Goal: Task Accomplishment & Management: Complete application form

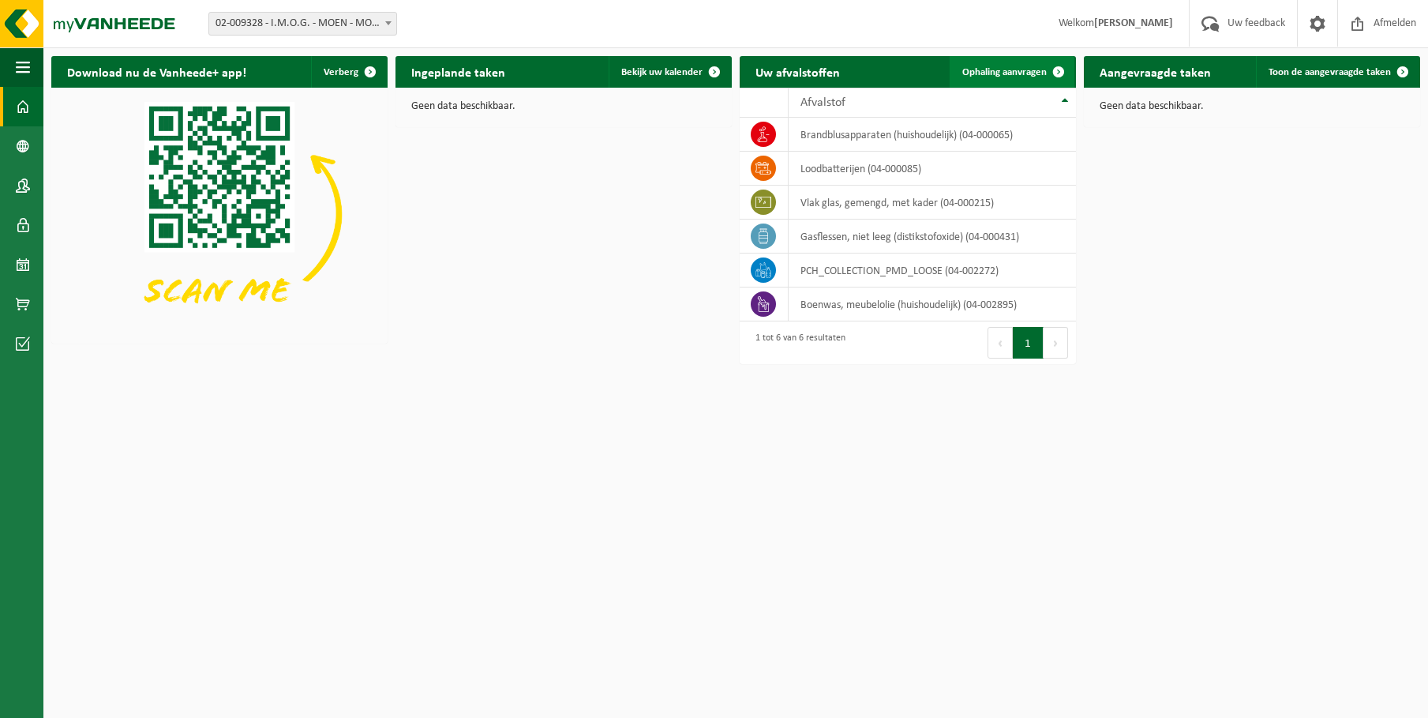
click at [1000, 72] on span "Ophaling aanvragen" at bounding box center [1004, 72] width 84 height 10
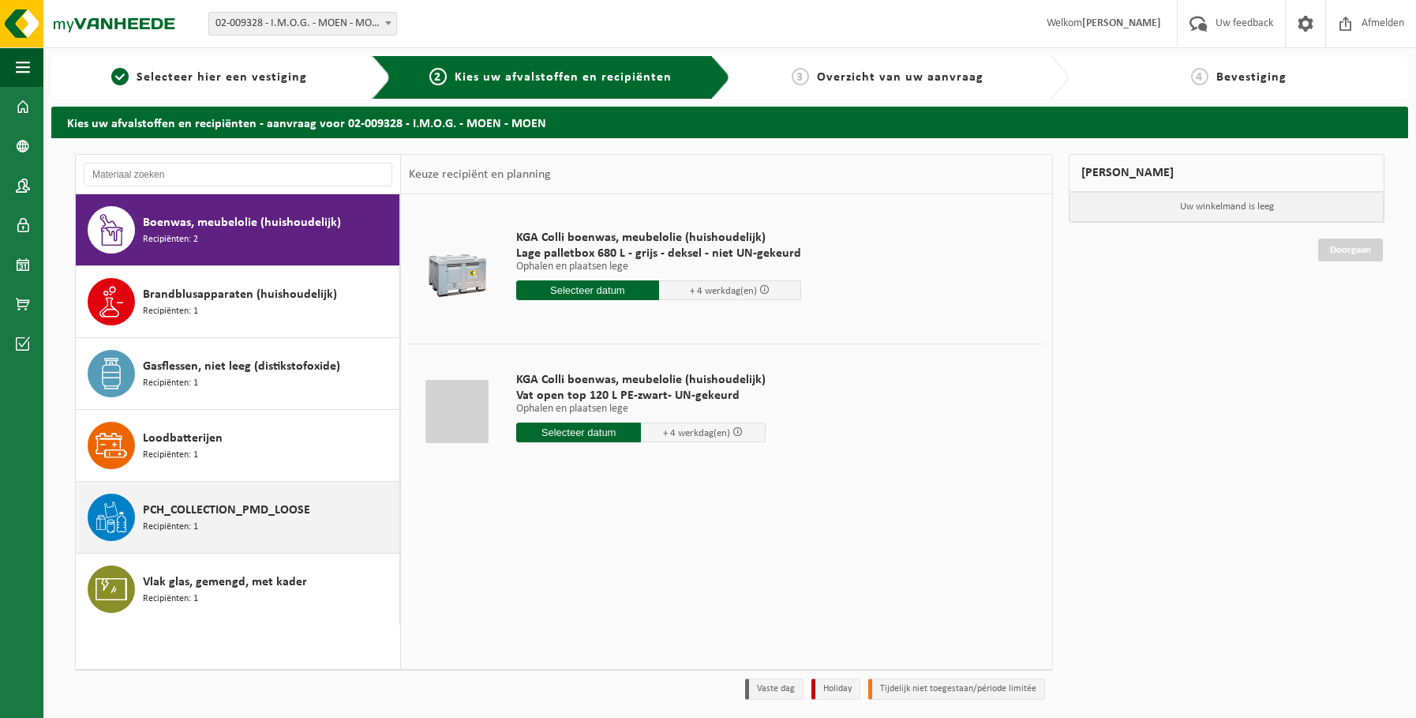
click at [214, 512] on span "PCH_COLLECTION_PMD_LOOSE" at bounding box center [226, 509] width 167 height 19
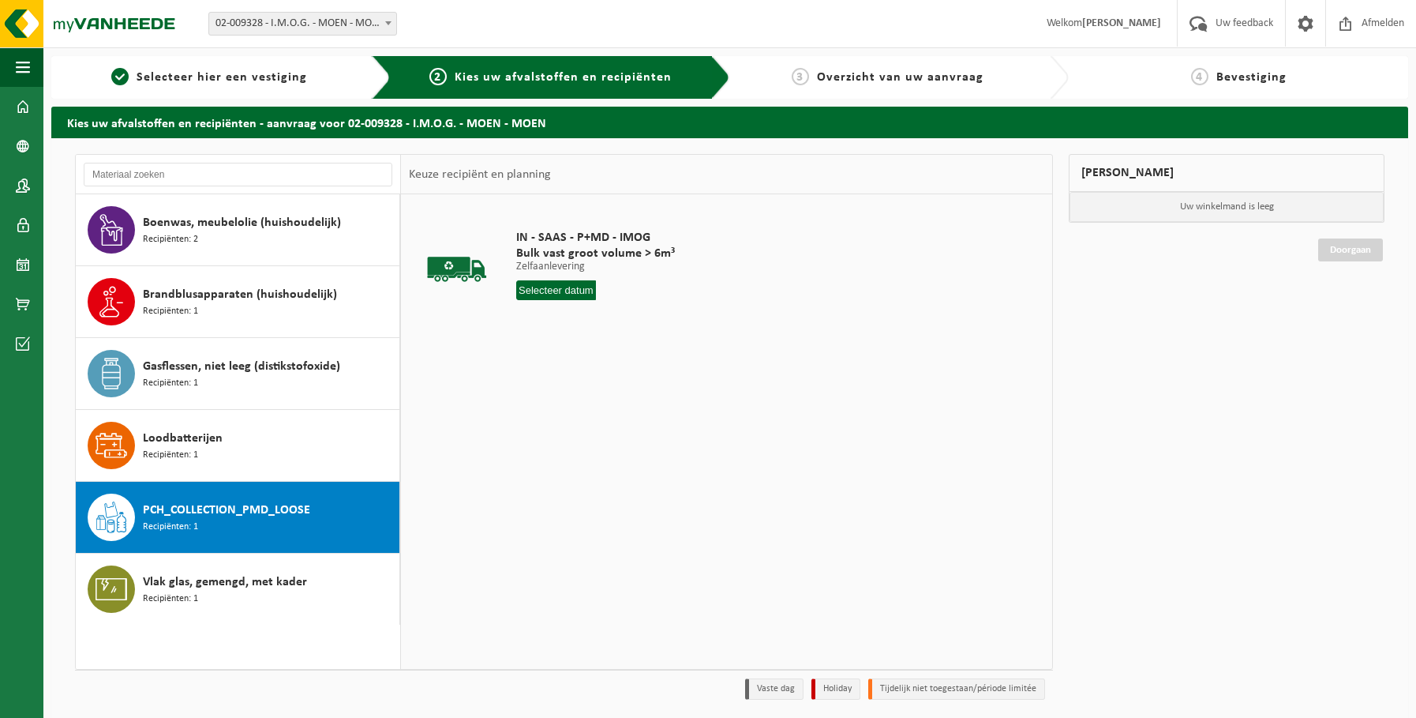
click at [574, 293] on input "text" at bounding box center [556, 290] width 80 height 20
click at [531, 486] on div "25" at bounding box center [531, 480] width 28 height 25
type input "Van [DATE]"
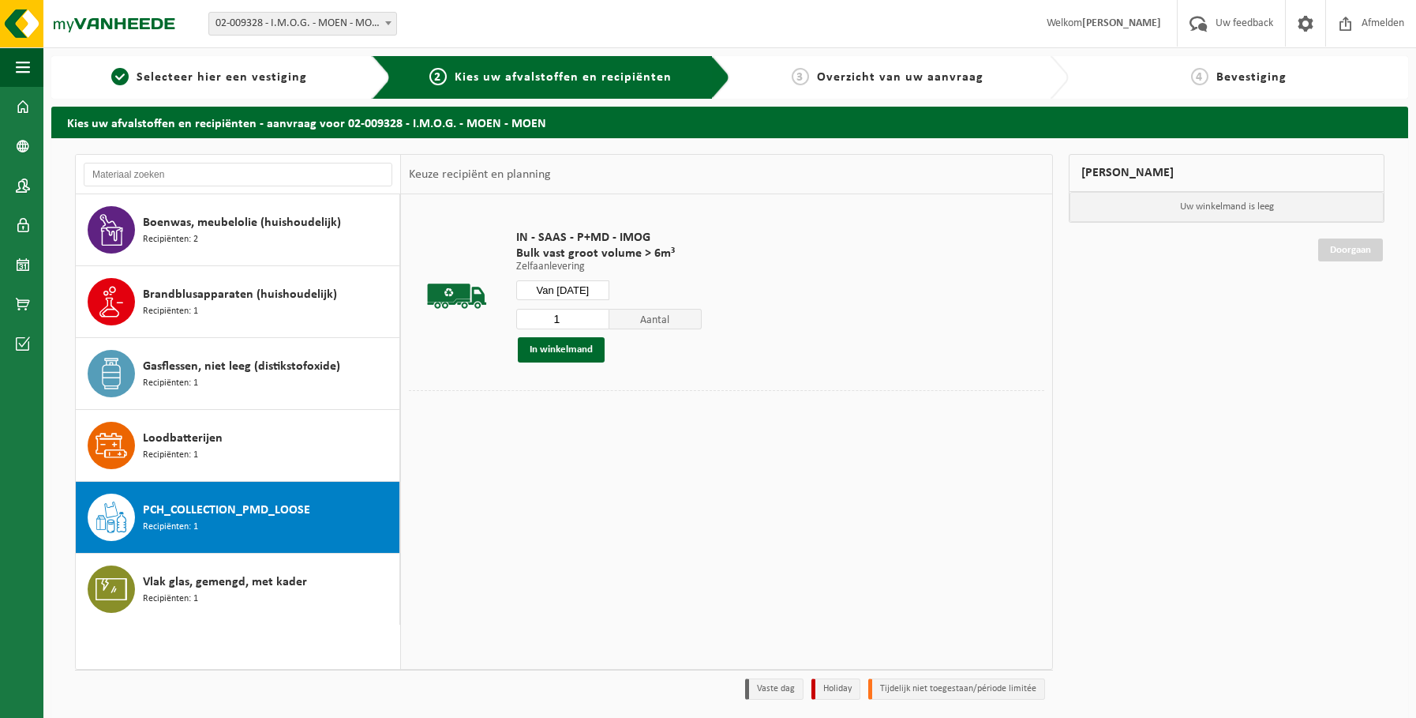
click at [568, 324] on input "1" at bounding box center [562, 319] width 93 height 21
type input "4"
click at [549, 343] on button "In winkelmand" at bounding box center [561, 349] width 87 height 25
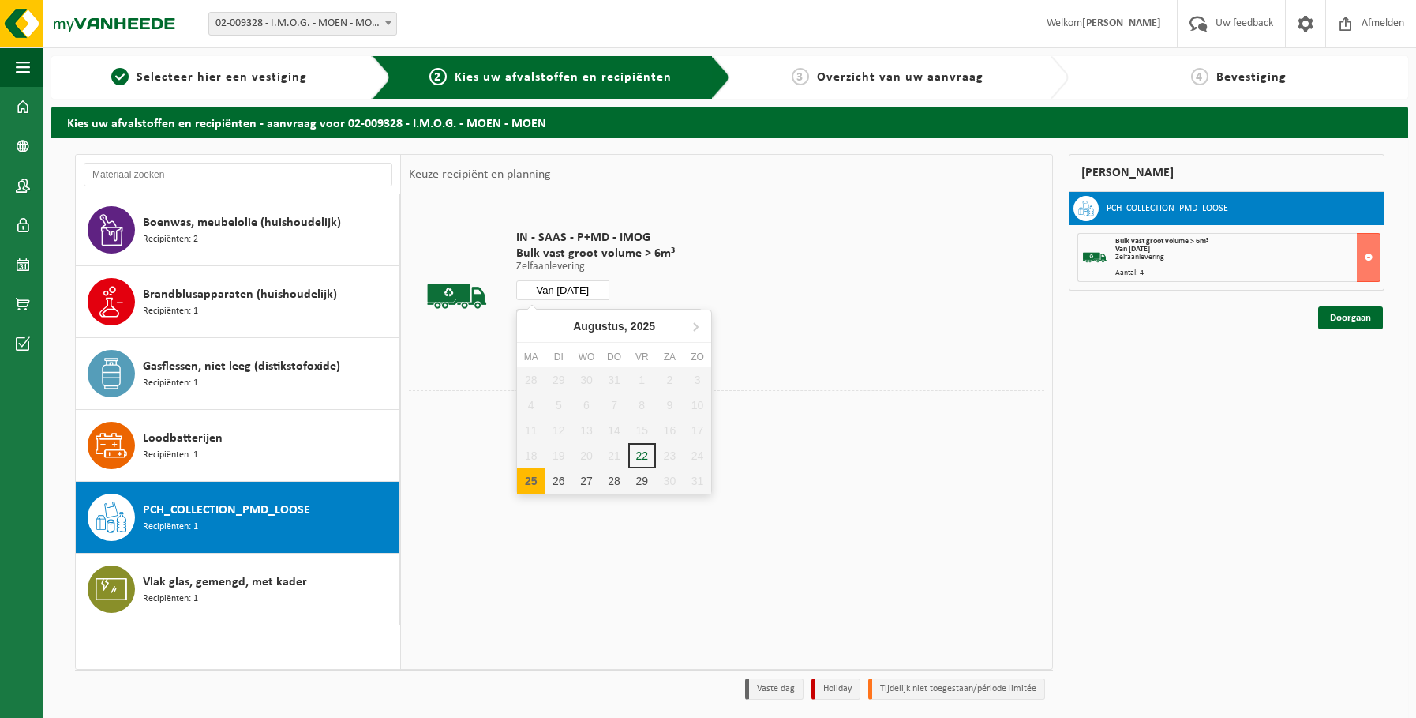
click at [585, 287] on input "Van [DATE]" at bounding box center [562, 290] width 93 height 20
click at [566, 478] on div "26" at bounding box center [559, 480] width 28 height 25
type input "Van [DATE]"
click at [573, 323] on input "4" at bounding box center [562, 319] width 93 height 21
type input "2"
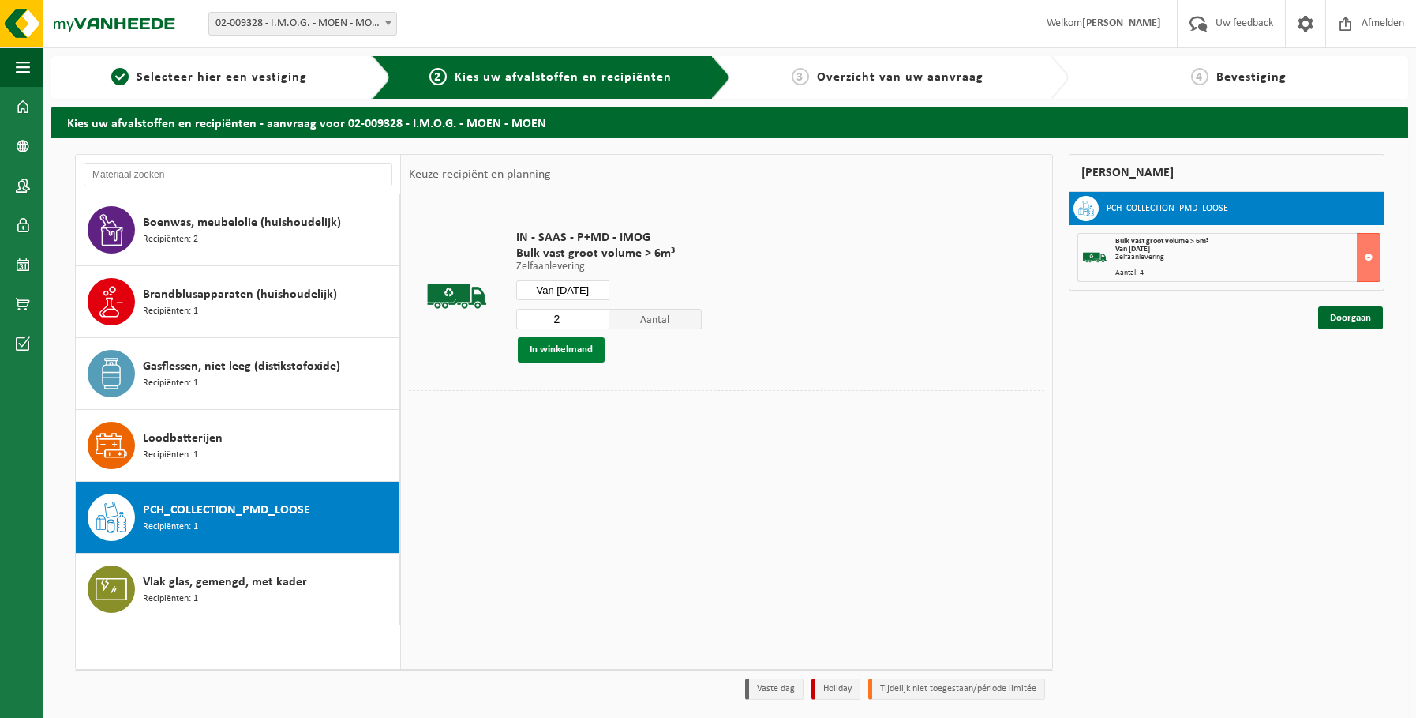
click at [571, 352] on button "In winkelmand" at bounding box center [561, 349] width 87 height 25
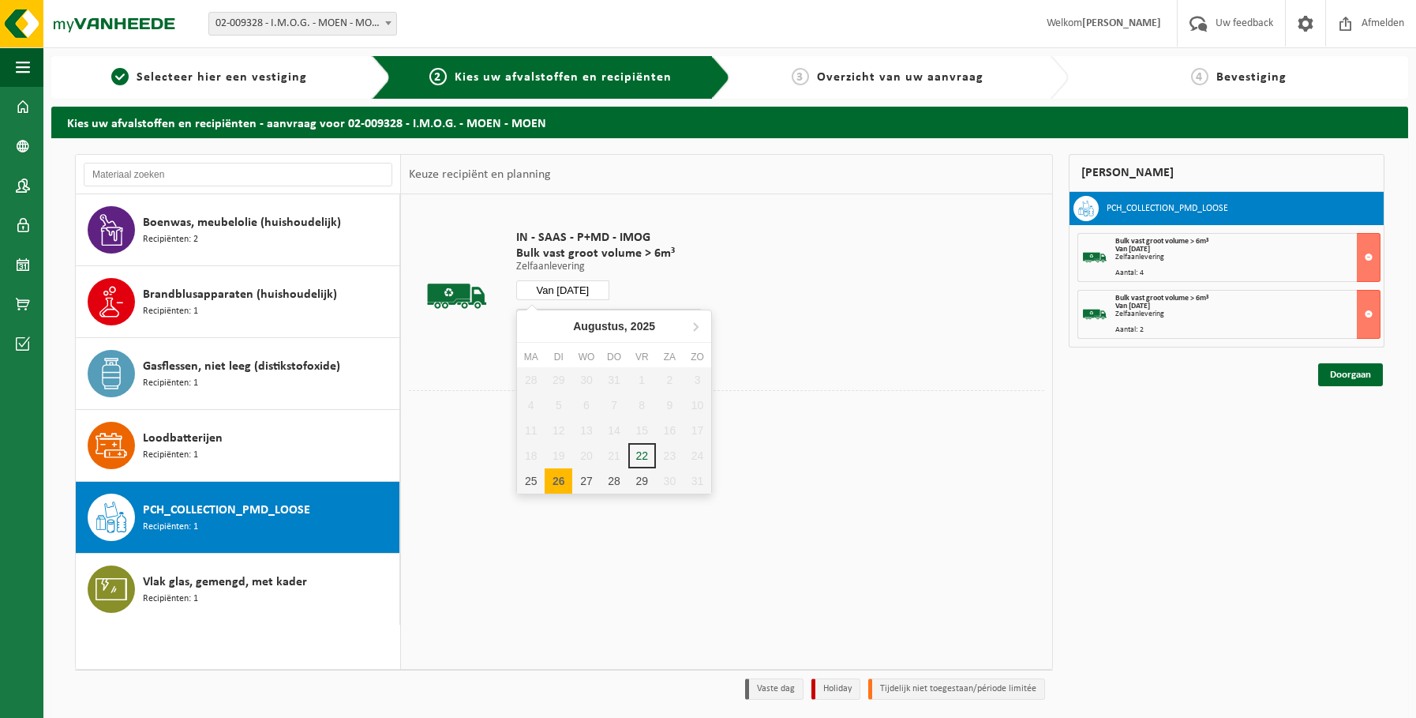
click at [590, 291] on input "Van [DATE]" at bounding box center [562, 290] width 93 height 20
click at [583, 474] on div "27" at bounding box center [586, 480] width 28 height 25
type input "Van [DATE]"
click at [587, 316] on input "2" at bounding box center [562, 319] width 93 height 21
type input "3"
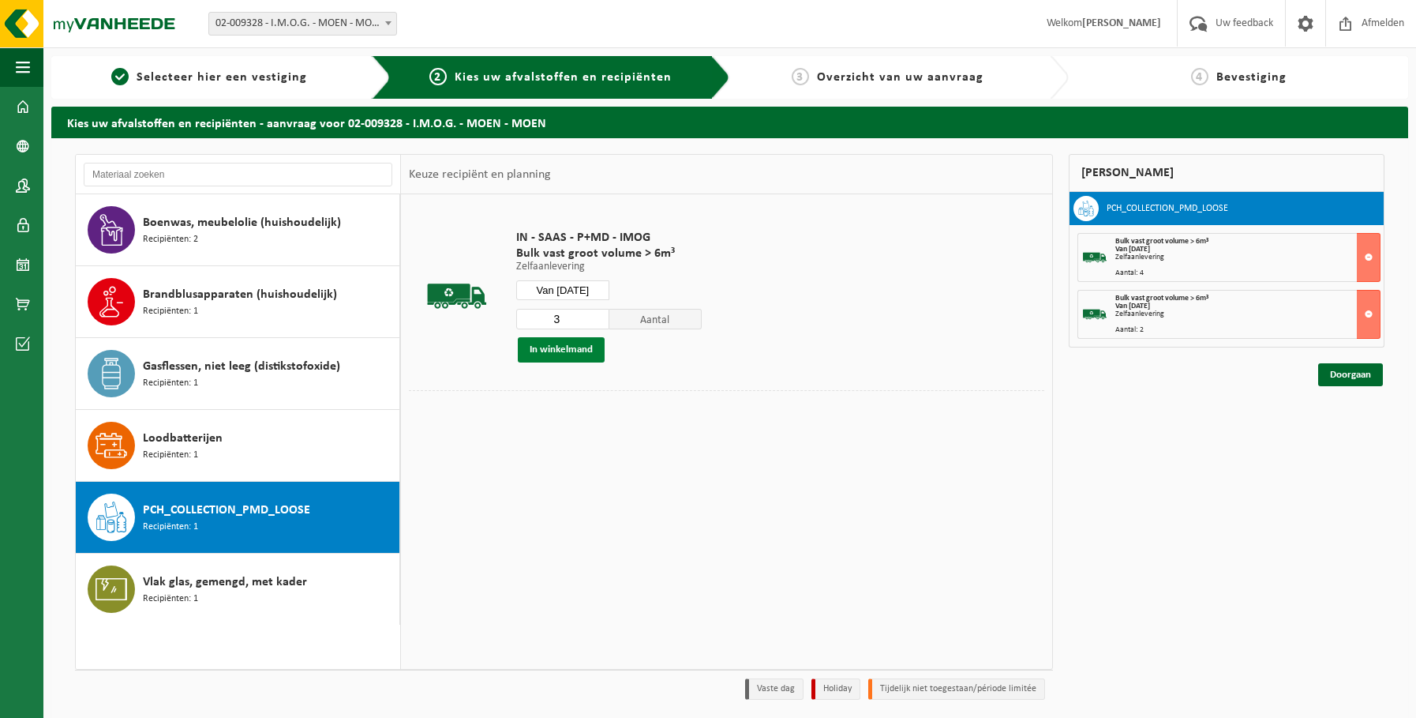
click at [574, 355] on button "In winkelmand" at bounding box center [561, 349] width 87 height 25
click at [594, 294] on input "Van [DATE]" at bounding box center [562, 290] width 93 height 20
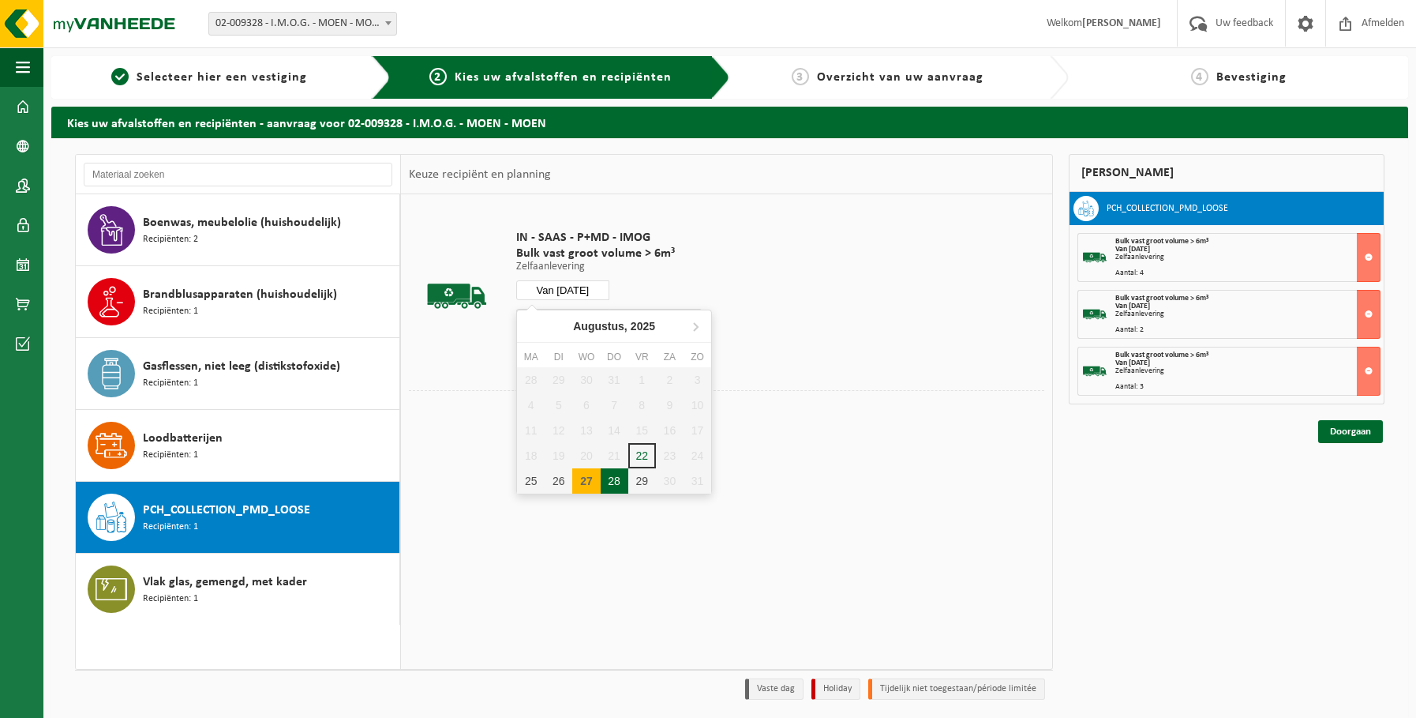
click at [617, 476] on div "28" at bounding box center [615, 480] width 28 height 25
click at [575, 352] on button "In winkelmand" at bounding box center [561, 349] width 87 height 25
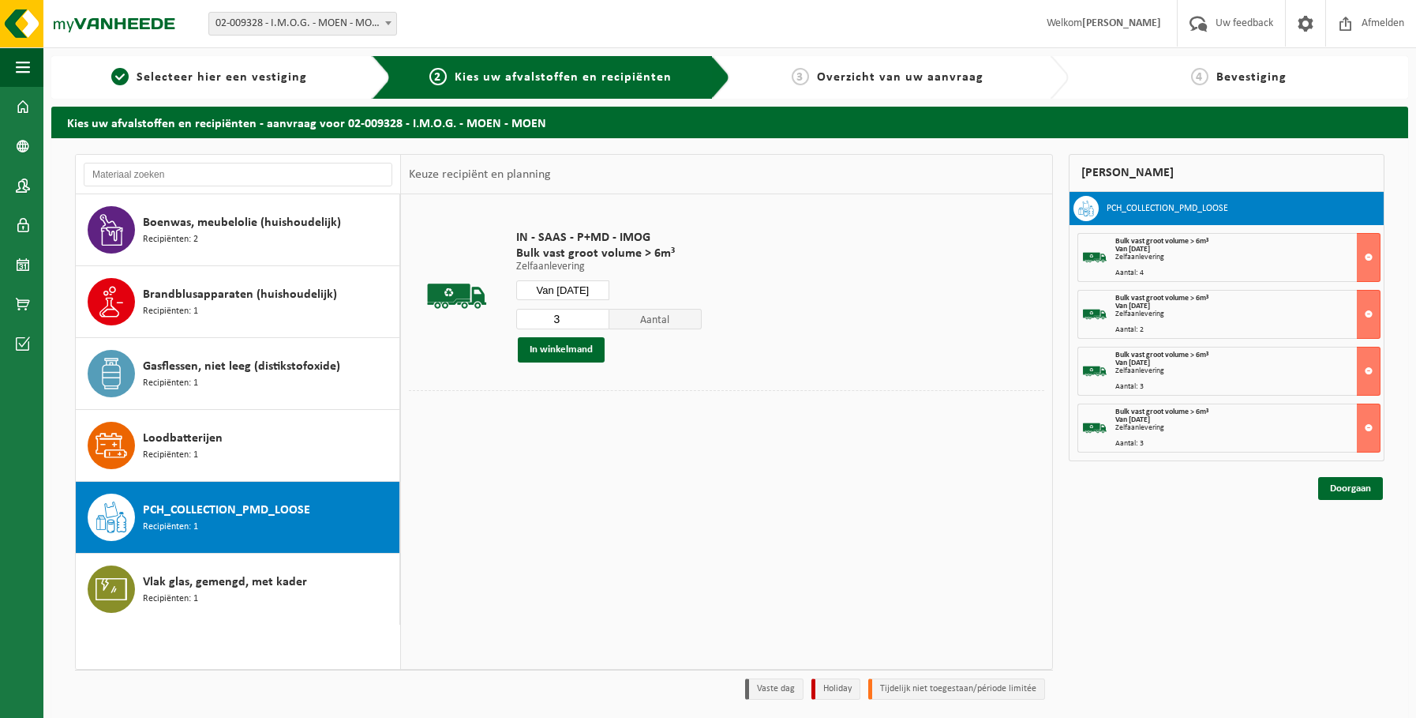
click at [589, 290] on input "Van [DATE]" at bounding box center [562, 290] width 93 height 20
click at [643, 482] on div "29" at bounding box center [642, 480] width 28 height 25
type input "Van [DATE]"
click at [564, 317] on input "3" at bounding box center [562, 319] width 93 height 21
type input "2"
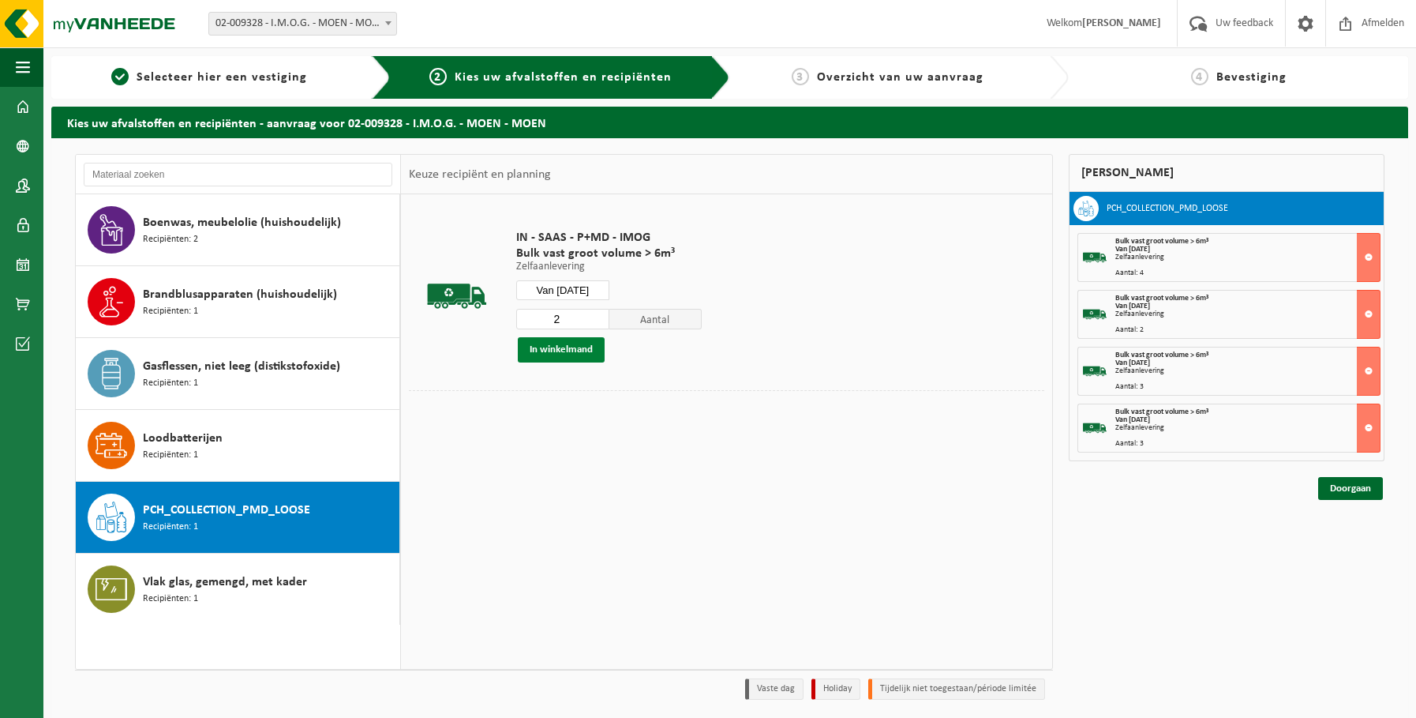
click at [557, 345] on button "In winkelmand" at bounding box center [561, 349] width 87 height 25
click at [1359, 548] on link "Doorgaan" at bounding box center [1350, 545] width 65 height 23
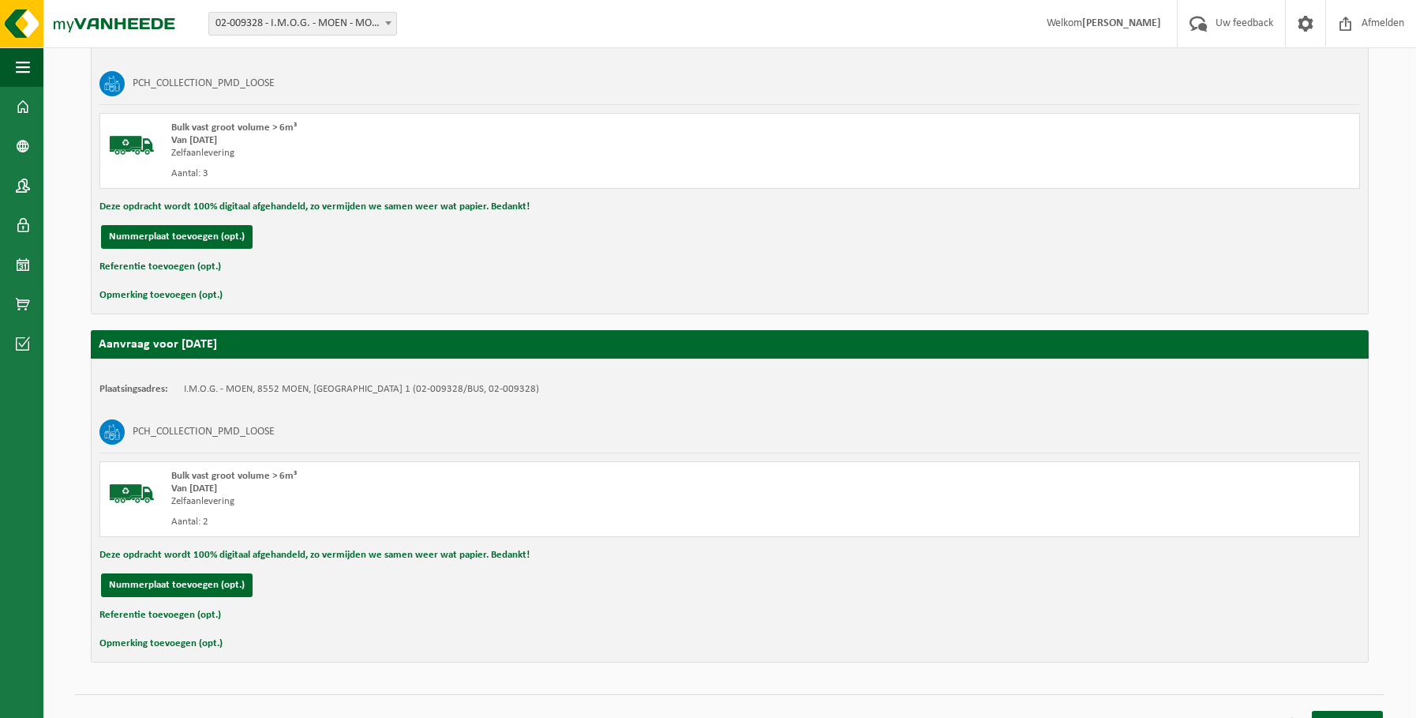
scroll to position [1412, 0]
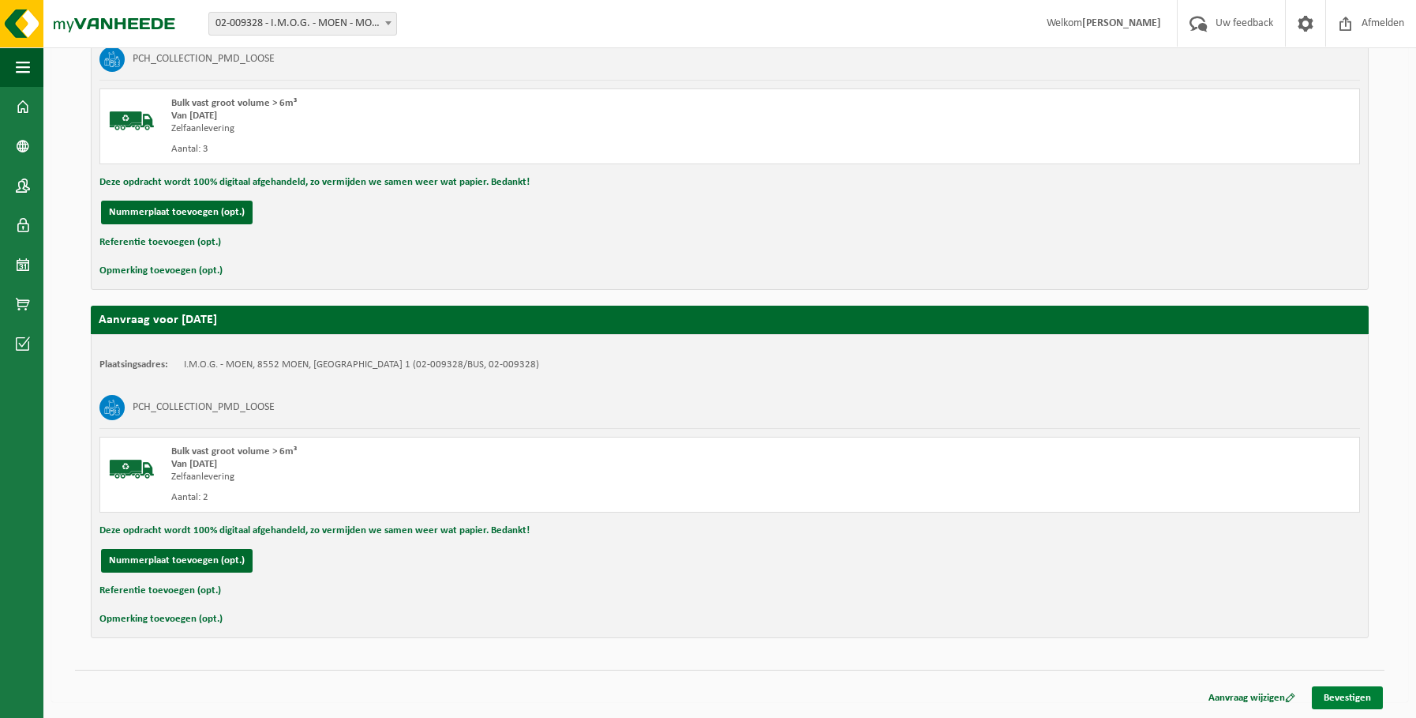
click at [1359, 692] on link "Bevestigen" at bounding box center [1347, 697] width 71 height 23
